Goal: Information Seeking & Learning: Understand process/instructions

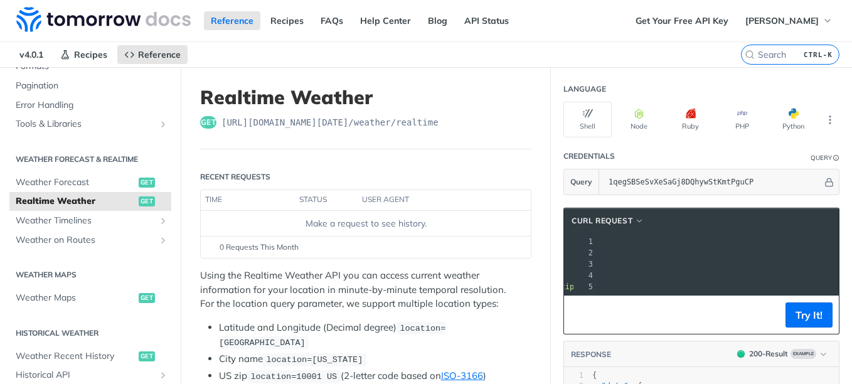
drag, startPoint x: 627, startPoint y: 254, endPoint x: 813, endPoint y: 250, distance: 187.0
click at [538, 250] on span "'[URL][DOMAIN_NAME][DATE]'" at bounding box center [479, 252] width 118 height 9
copy span "[URL][DOMAIN_NAME][DATE]"
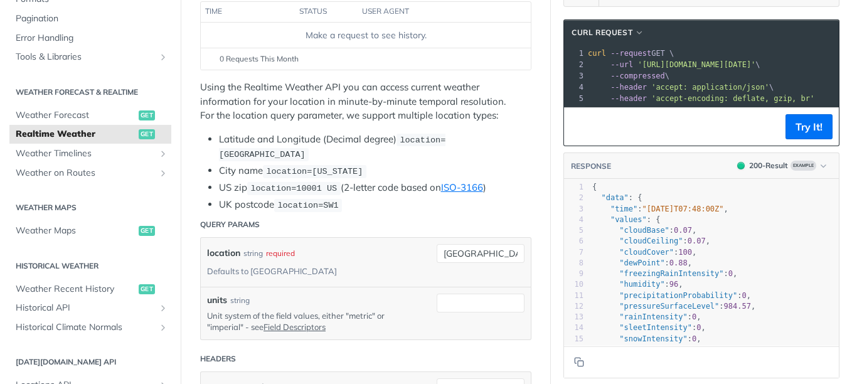
click at [240, 169] on li "City name location=[US_STATE]" at bounding box center [375, 171] width 312 height 14
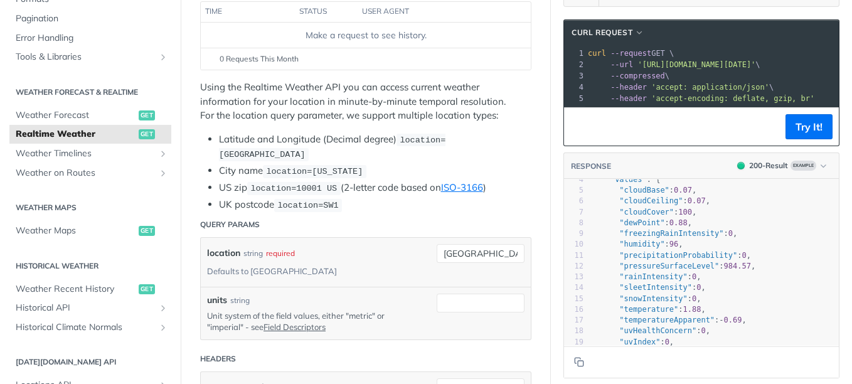
scroll to position [61, 0]
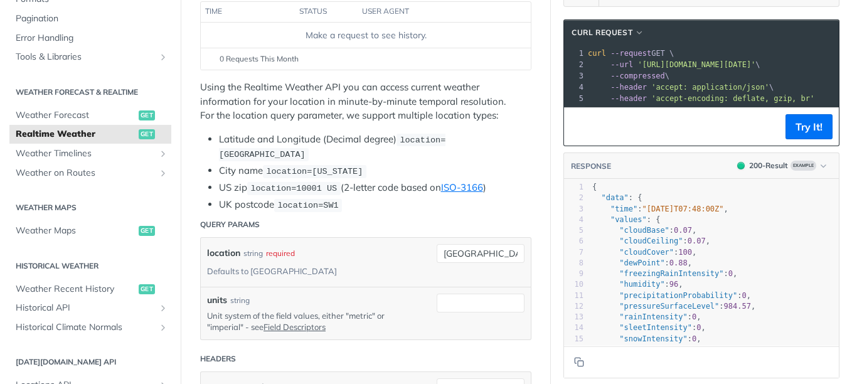
click at [251, 170] on li "City name location=[US_STATE]" at bounding box center [375, 171] width 312 height 14
click at [235, 172] on li "City name location=[US_STATE]" at bounding box center [375, 171] width 312 height 14
click at [238, 170] on li "City name location=[US_STATE]" at bounding box center [375, 171] width 312 height 14
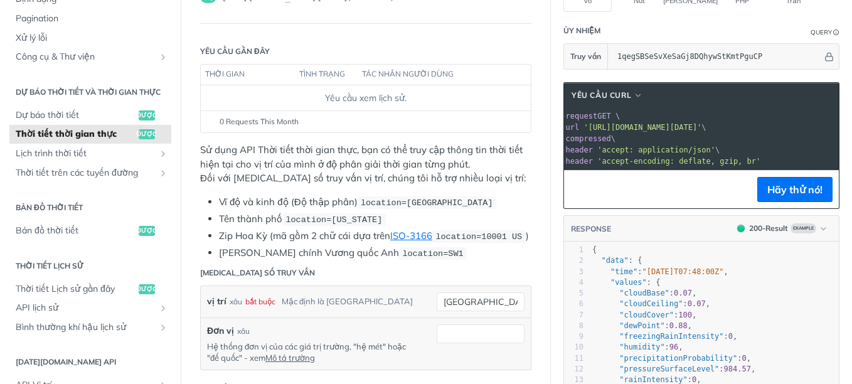
scroll to position [0, 0]
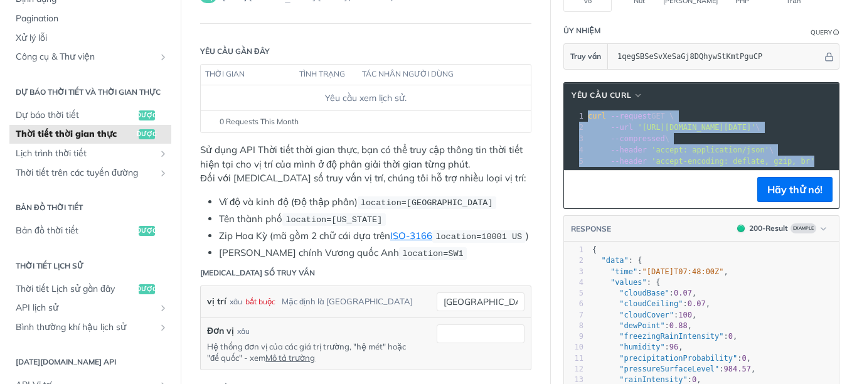
drag, startPoint x: 579, startPoint y: 114, endPoint x: 824, endPoint y: 175, distance: 252.1
click at [824, 169] on div "xxxxxxxxxx 1 curl --request GET \ 2 --url '[URL][DOMAIN_NAME][DATE]' \ 3 --comp…" at bounding box center [701, 138] width 275 height 61
copy div "curl --request GET \ 2 --url '[URL][DOMAIN_NAME][DATE]' \ 3 --compressed \ 4 --…"
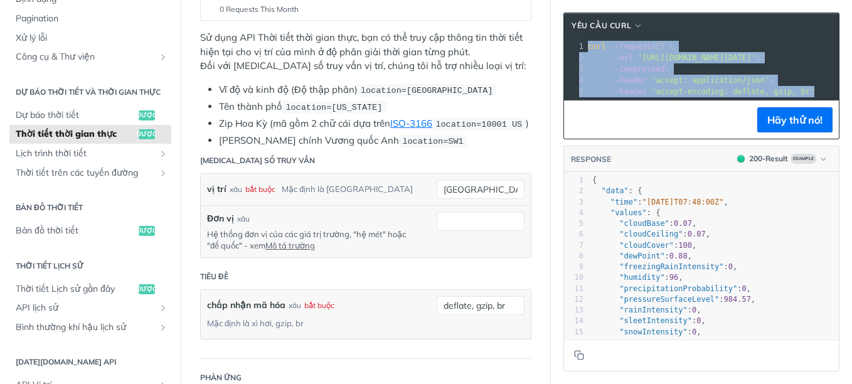
scroll to position [251, 0]
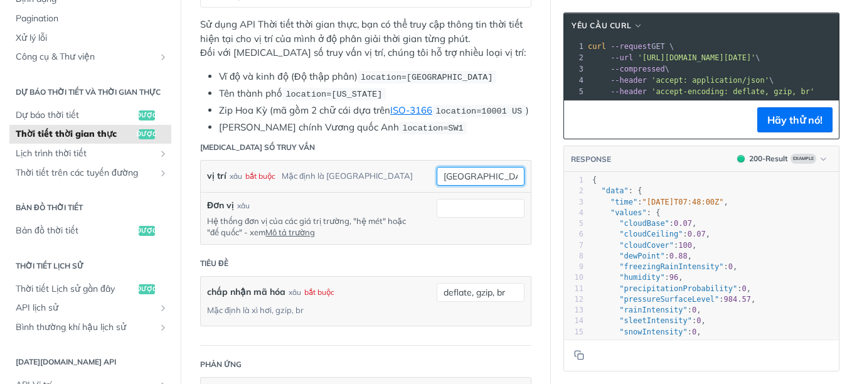
drag, startPoint x: 467, startPoint y: 176, endPoint x: 425, endPoint y: 176, distance: 42.0
click at [425, 176] on div "vị trí xâu bắt buộc Mặc định là toronto [GEOGRAPHIC_DATA]" at bounding box center [365, 176] width 317 height 19
click at [470, 174] on input "[GEOGRAPHIC_DATA]" at bounding box center [481, 176] width 88 height 19
drag, startPoint x: 469, startPoint y: 174, endPoint x: 417, endPoint y: 178, distance: 51.6
click at [417, 178] on div "vị trí xâu bắt buộc Mặc định là toronto [GEOGRAPHIC_DATA]" at bounding box center [365, 176] width 317 height 19
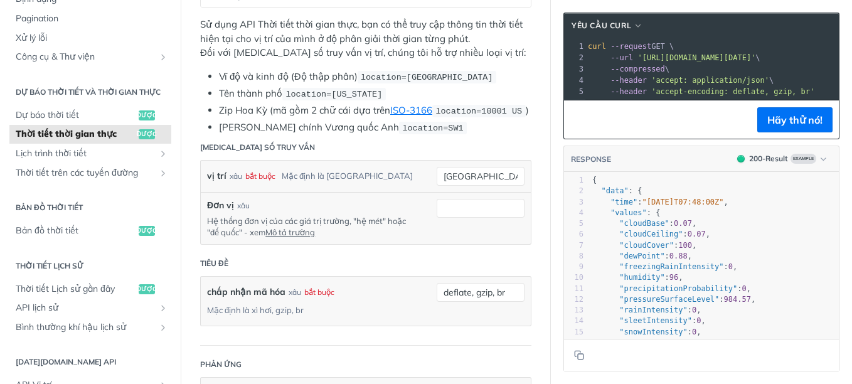
click at [413, 183] on div "vị trí xâu bắt buộc Mặc định là toronto [GEOGRAPHIC_DATA]" at bounding box center [365, 176] width 317 height 19
drag, startPoint x: 464, startPoint y: 174, endPoint x: 399, endPoint y: 176, distance: 64.7
click at [399, 176] on div "vị trí xâu bắt buộc Mặc định là toronto toronto bắt buộc kiểu: xâu Sử dụng giá …" at bounding box center [365, 176] width 317 height 19
click at [472, 177] on input "[GEOGRAPHIC_DATA]" at bounding box center [481, 176] width 88 height 19
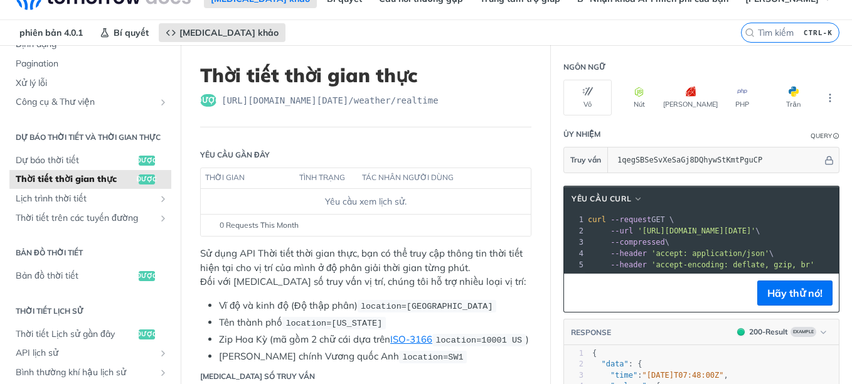
scroll to position [0, 0]
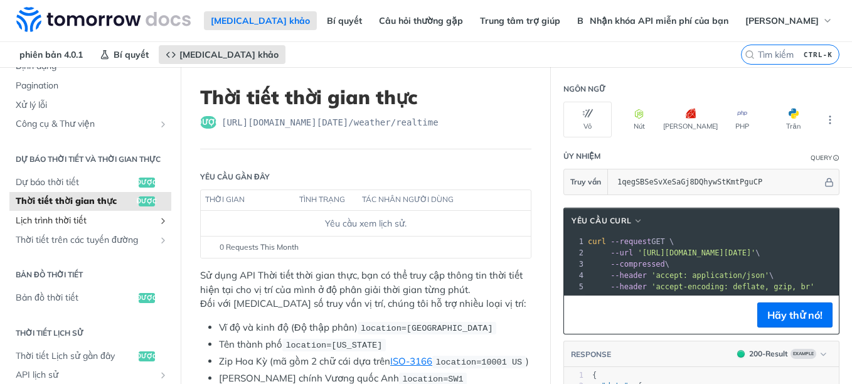
click at [70, 227] on span "Lịch trình thời tiết" at bounding box center [85, 221] width 139 height 13
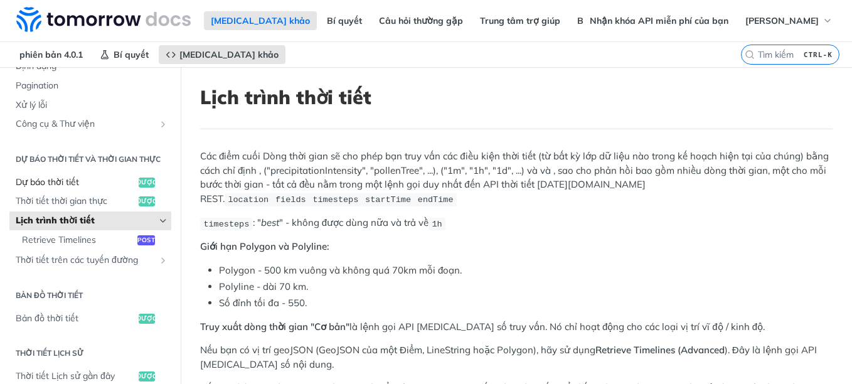
click at [40, 189] on span "Dự báo thời tiết" at bounding box center [76, 182] width 120 height 13
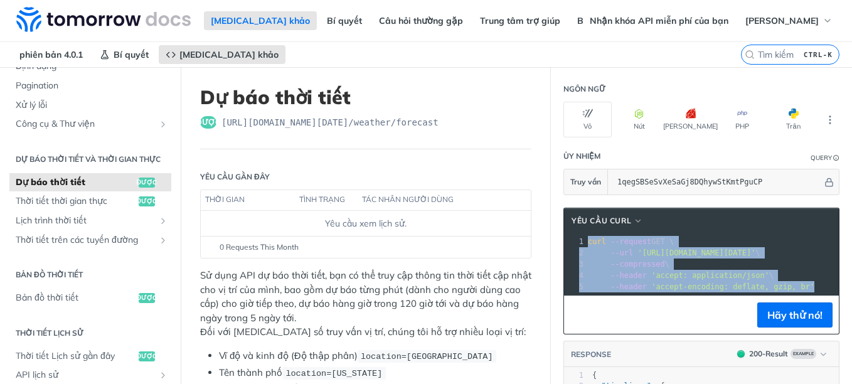
drag, startPoint x: 799, startPoint y: 287, endPoint x: 571, endPoint y: 235, distance: 234.2
click at [571, 235] on div "xxxxxxxxxx 1 curl --request GET \ 2 --url '[URL][DOMAIN_NAME][DATE]' \ 3 --comp…" at bounding box center [717, 279] width 306 height 93
copy div "curl --request GET \ 2 --url '[URL][DOMAIN_NAME][DATE]' \ 3 --compressed \ 4 --…"
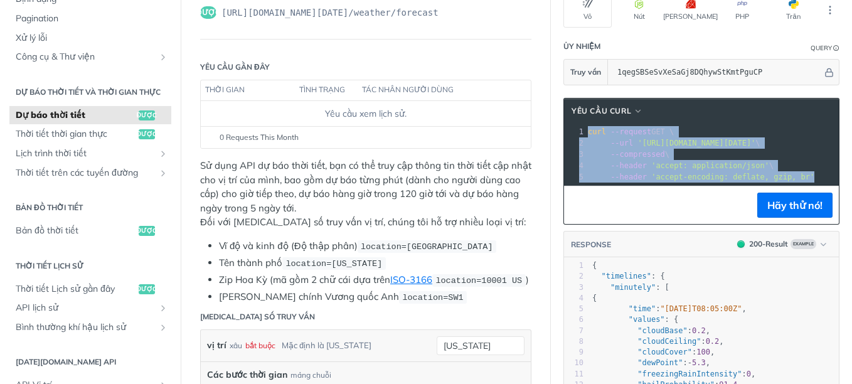
scroll to position [125, 0]
